Goal: Task Accomplishment & Management: Manage account settings

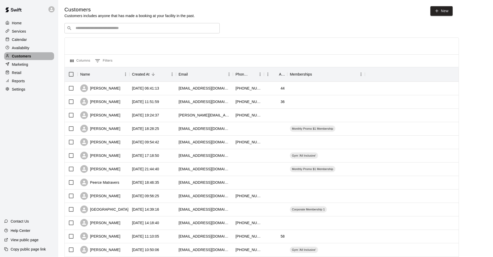
click at [27, 55] on p "Customers" at bounding box center [21, 56] width 19 height 5
click at [114, 88] on div "[PERSON_NAME]" at bounding box center [104, 88] width 52 height 13
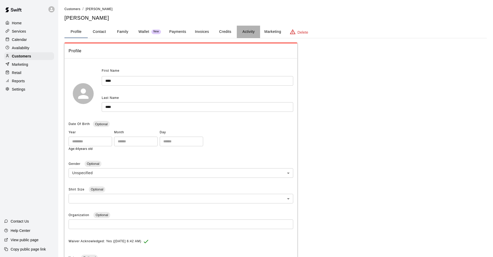
click at [248, 34] on button "Activity" at bounding box center [248, 32] width 23 height 12
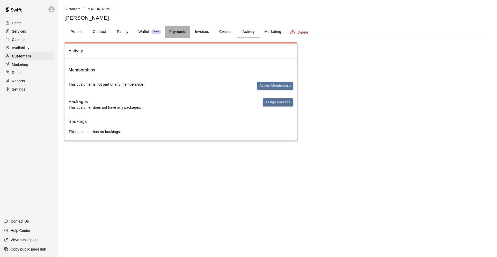
click at [187, 34] on button "Payments" at bounding box center [177, 32] width 25 height 12
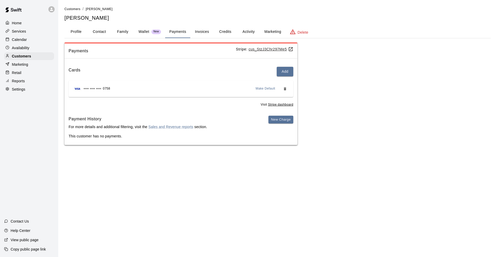
click at [245, 29] on button "Activity" at bounding box center [248, 32] width 23 height 12
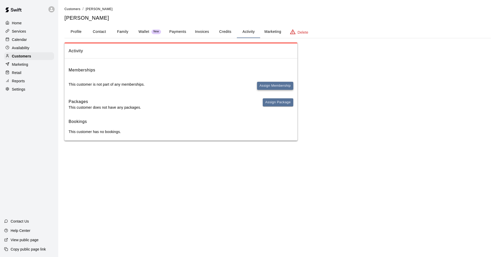
click at [284, 84] on button "Assign Membership" at bounding box center [275, 86] width 36 height 8
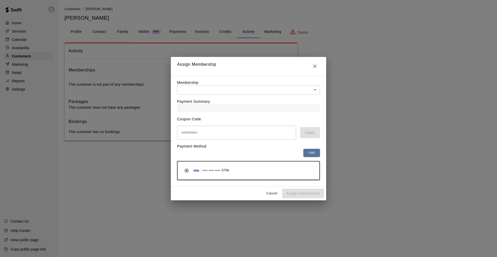
click at [278, 91] on body "Home Services Calendar Availability Customers Marketing Retail Reports Settings…" at bounding box center [248, 75] width 497 height 151
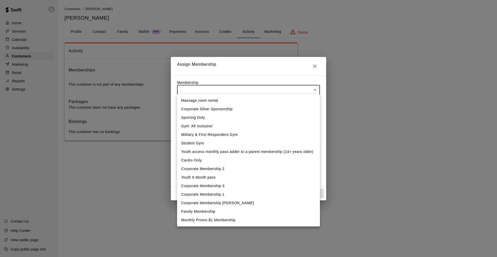
click at [262, 130] on li "Gym 'All Inclusive'" at bounding box center [248, 126] width 143 height 9
type input "**********"
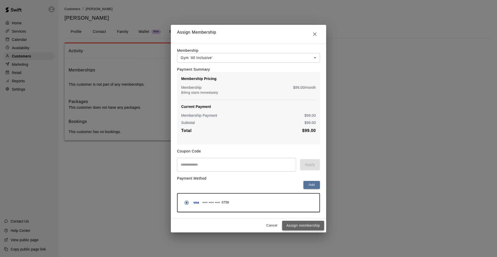
click at [310, 229] on button "Assign membership" at bounding box center [303, 226] width 42 height 10
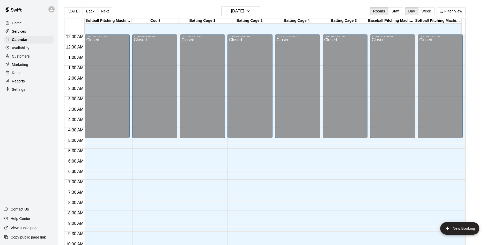
scroll to position [256, 0]
